Goal: Information Seeking & Learning: Stay updated

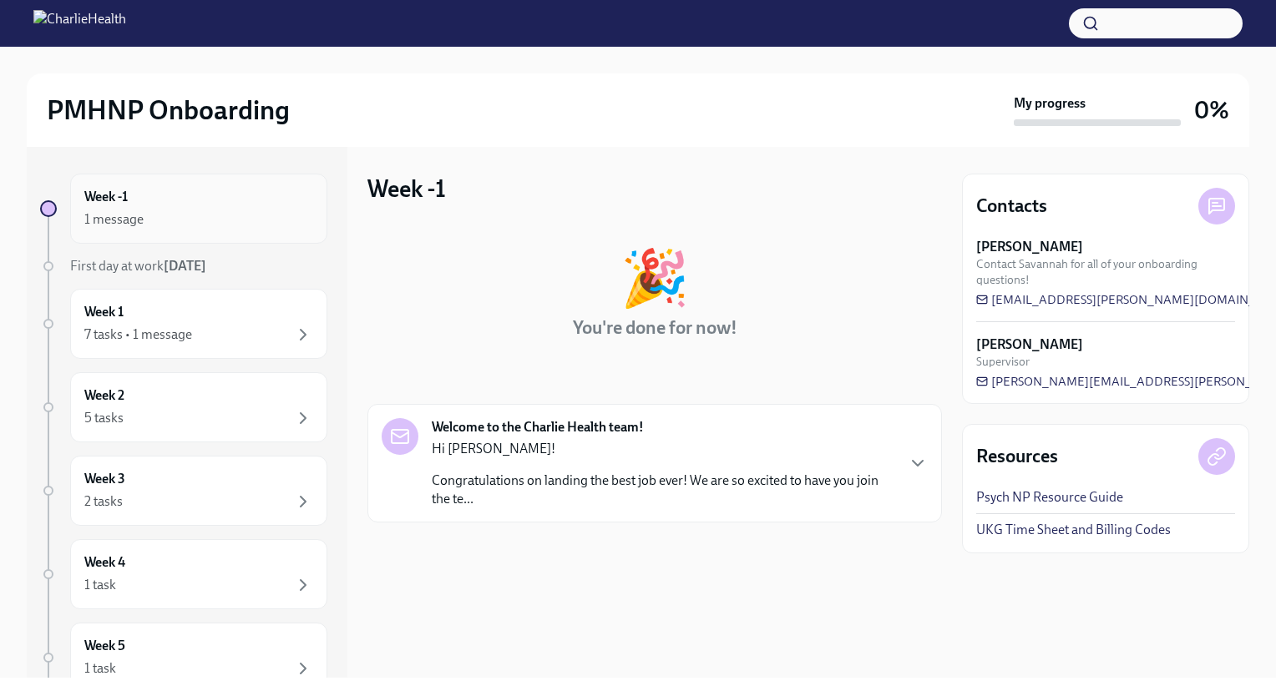
click at [188, 205] on div "Week -1 1 message" at bounding box center [198, 209] width 229 height 42
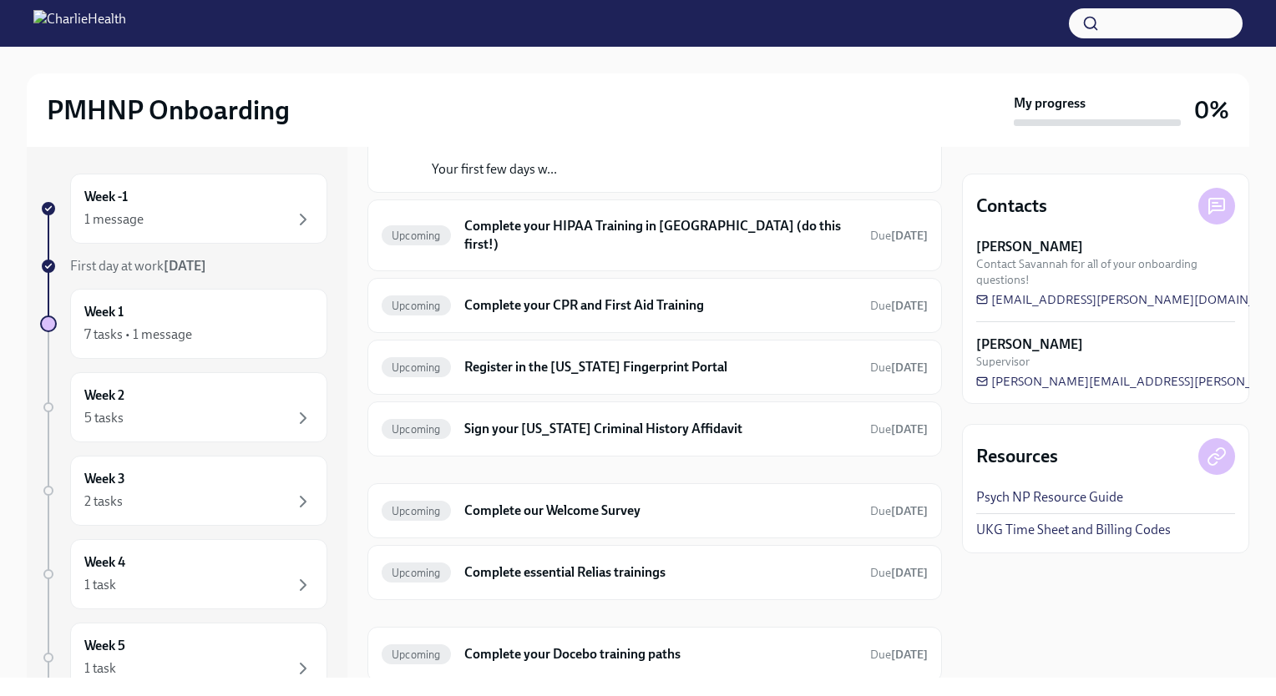
scroll to position [159, 0]
